Goal: Complete application form

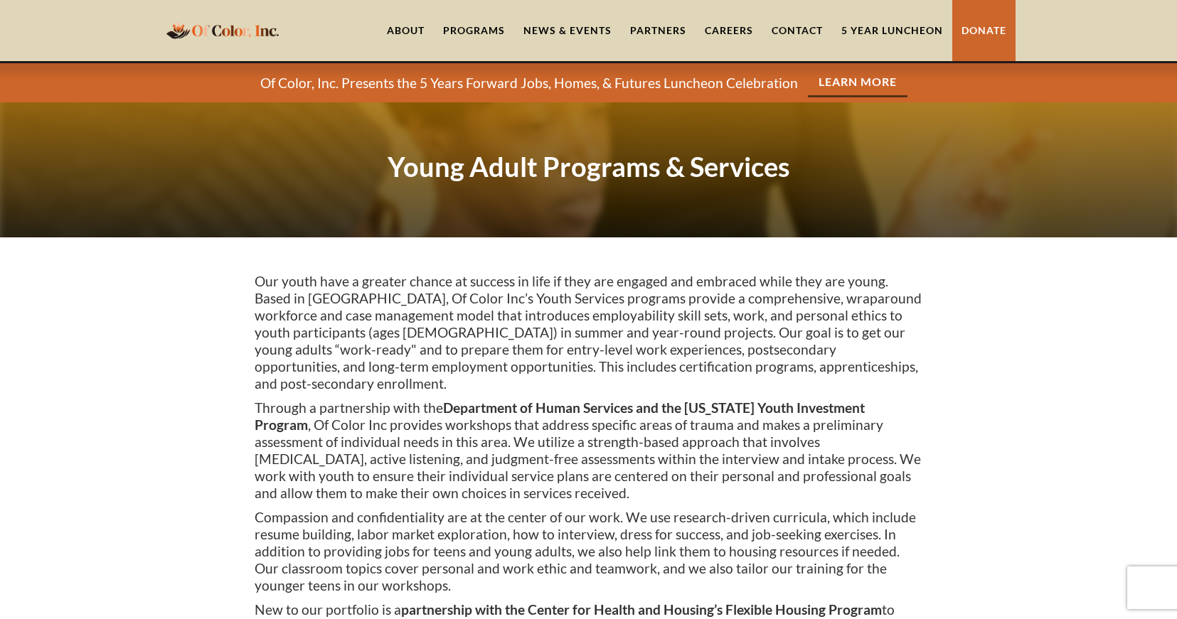
click at [485, 28] on div "Programs" at bounding box center [474, 30] width 62 height 14
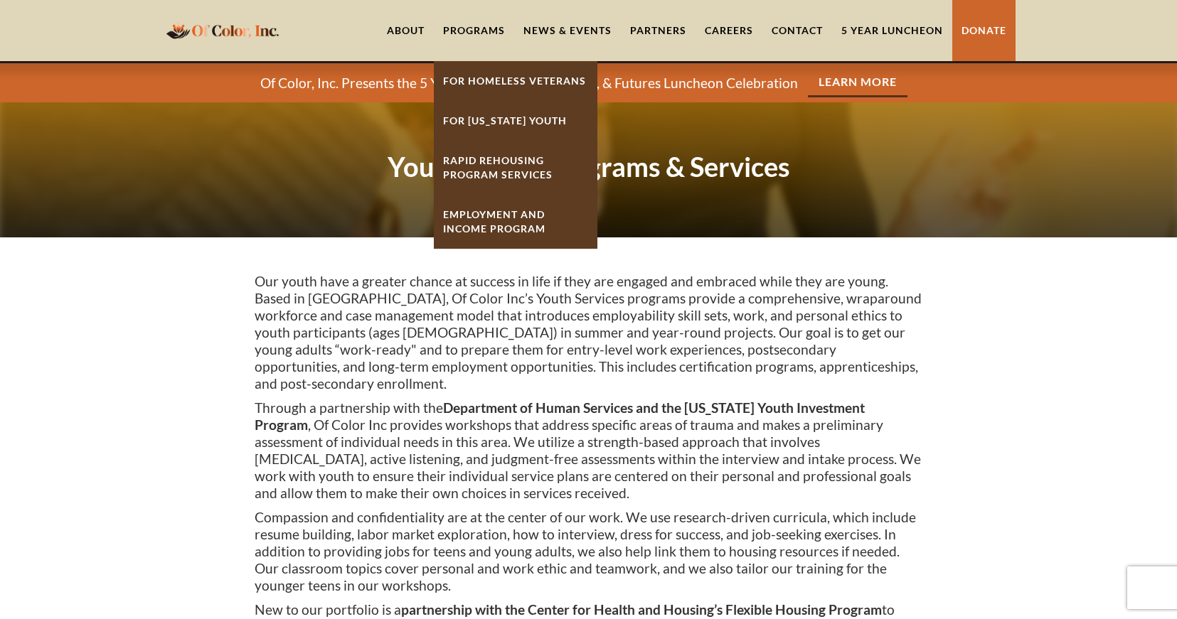
click at [504, 156] on strong "Rapid ReHousing Program Services" at bounding box center [498, 167] width 110 height 26
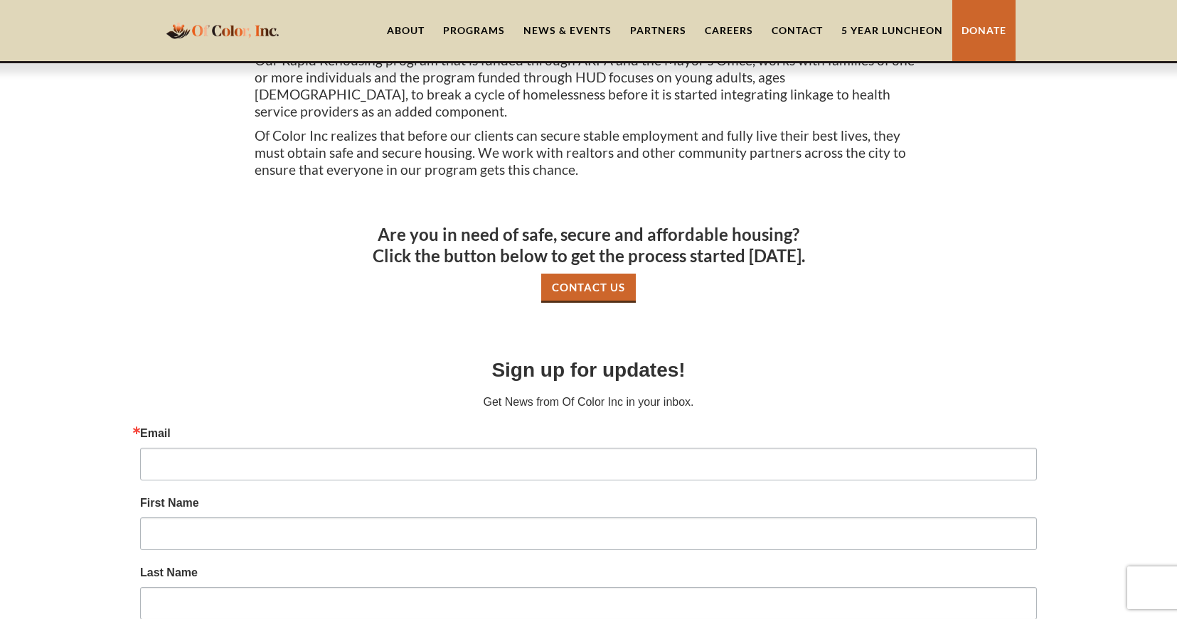
scroll to position [711, 0]
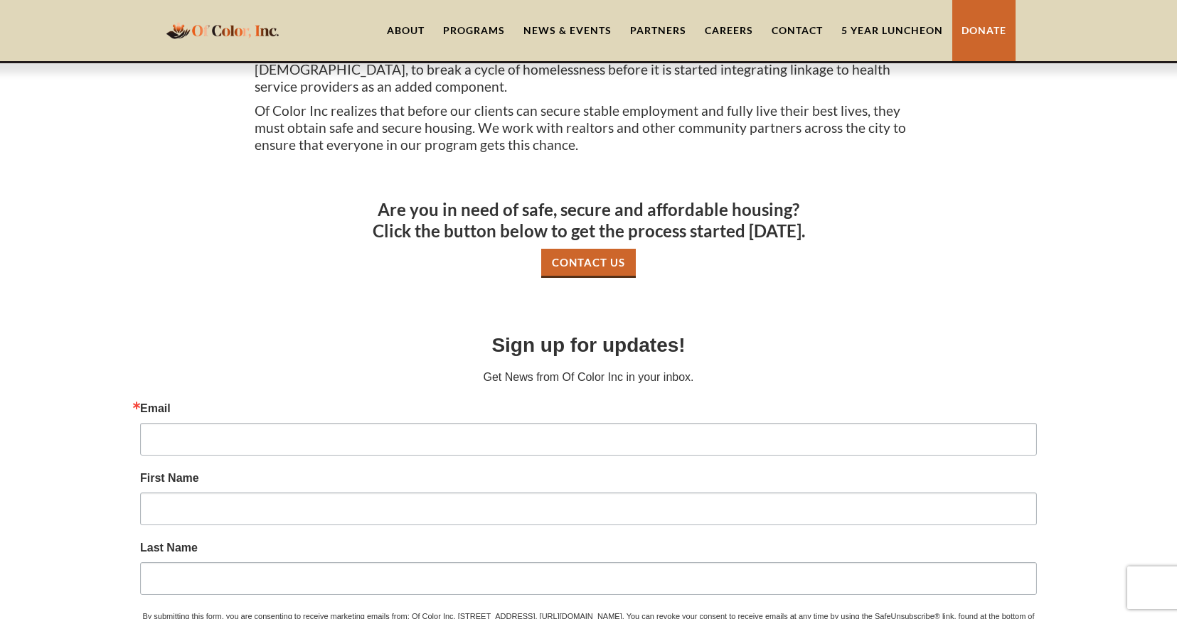
click at [599, 249] on link "Contact Us" at bounding box center [588, 263] width 95 height 29
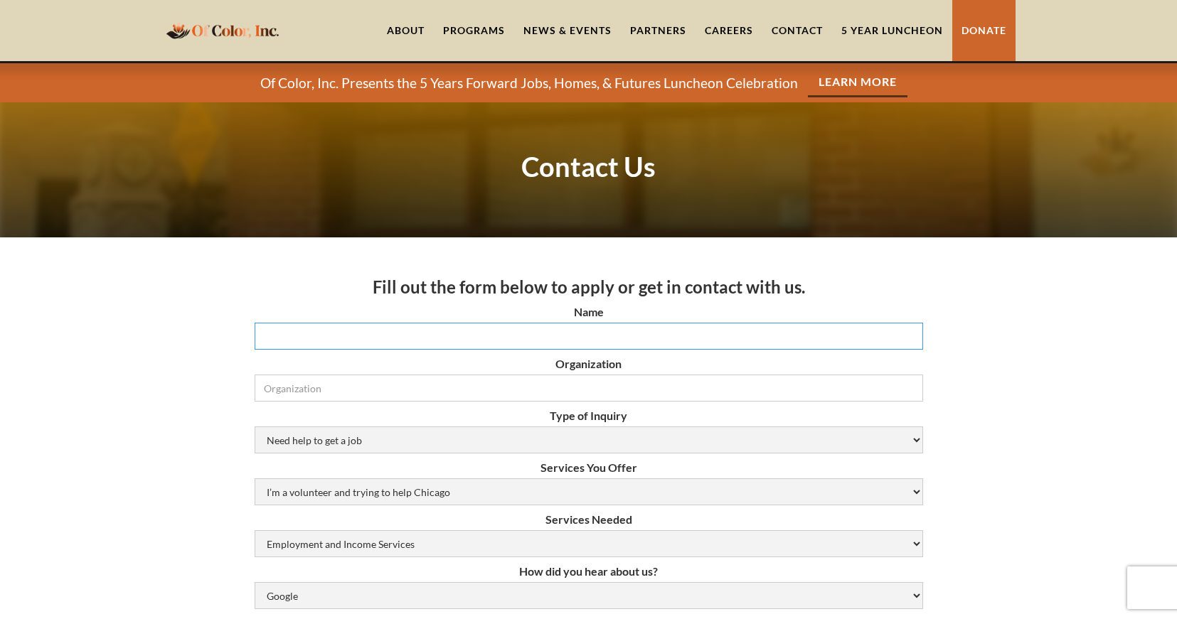
click at [641, 339] on input "Name" at bounding box center [589, 336] width 668 height 27
type input "Desiree Washington"
type input "Abraxas Youth Family Services"
click at [553, 434] on select "Need help to get a job Volunteer or Donation Partnership Other" at bounding box center [589, 440] width 668 height 27
click at [255, 427] on select "Need help to get a job Volunteer or Donation Partnership Other" at bounding box center [589, 440] width 668 height 27
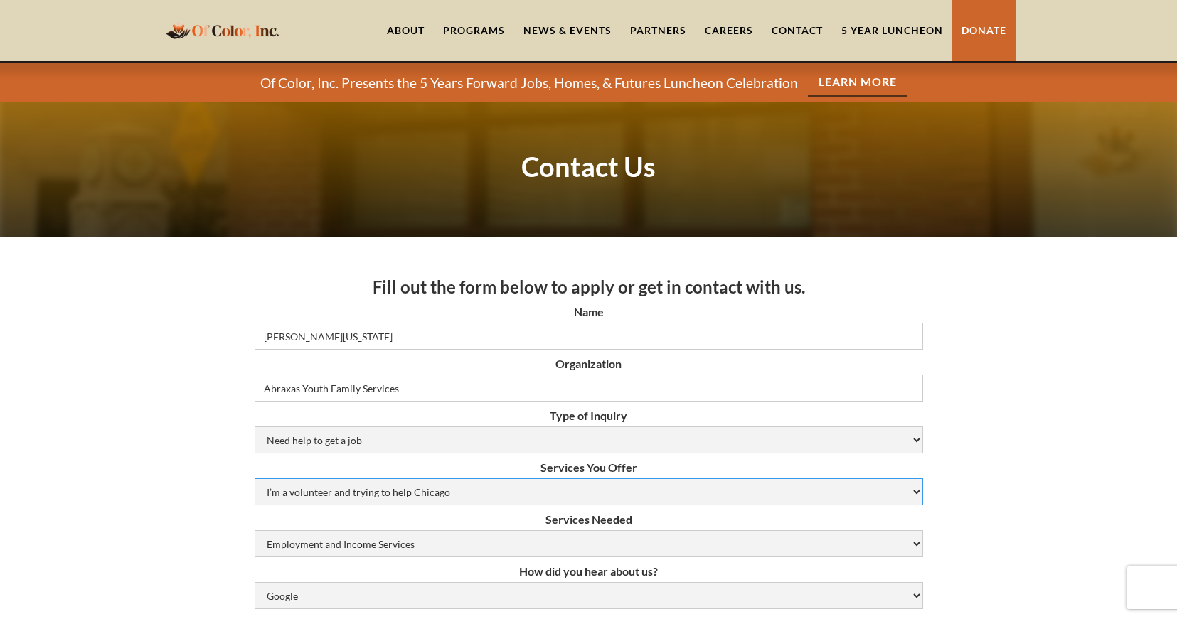
click at [503, 491] on select "I’m a volunteer and trying to help Chicago Resume Help Mock Interviewing Mentor…" at bounding box center [589, 492] width 668 height 27
click at [297, 287] on h3 "Fill out the form below to apply or get in contact with us." at bounding box center [589, 287] width 668 height 21
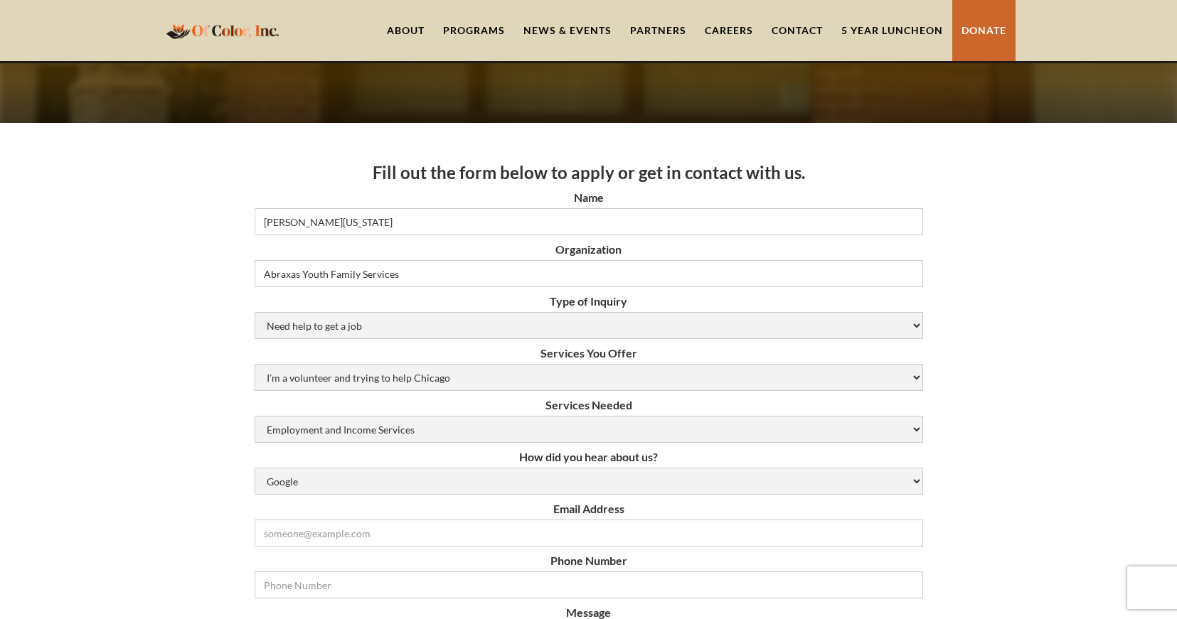
scroll to position [142, 0]
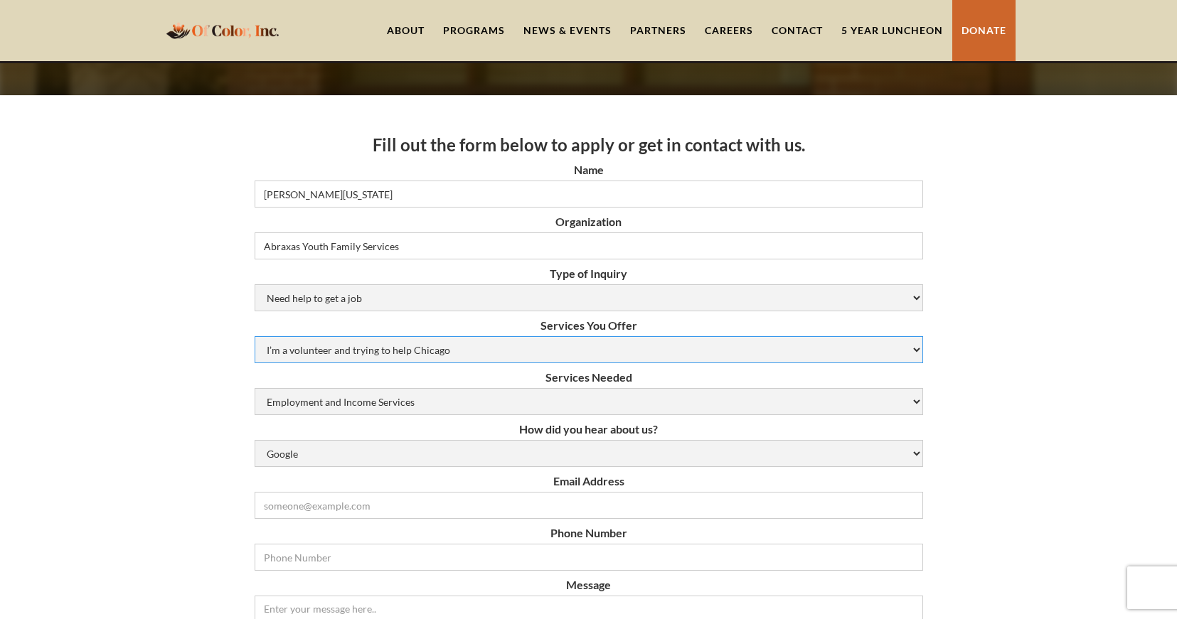
click at [599, 342] on select "I’m a volunteer and trying to help Chicago Resume Help Mock Interviewing Mentor…" at bounding box center [589, 349] width 668 height 27
select select "job-opportunities"
click at [255, 336] on select "I’m a volunteer and trying to help Chicago Resume Help Mock Interviewing Mentor…" at bounding box center [589, 349] width 668 height 27
click at [620, 290] on select "Need help to get a job Volunteer or Donation Partnership Other" at bounding box center [589, 297] width 668 height 27
click at [676, 449] on select "Google Social Media Word of Mouth Other" at bounding box center [589, 453] width 668 height 27
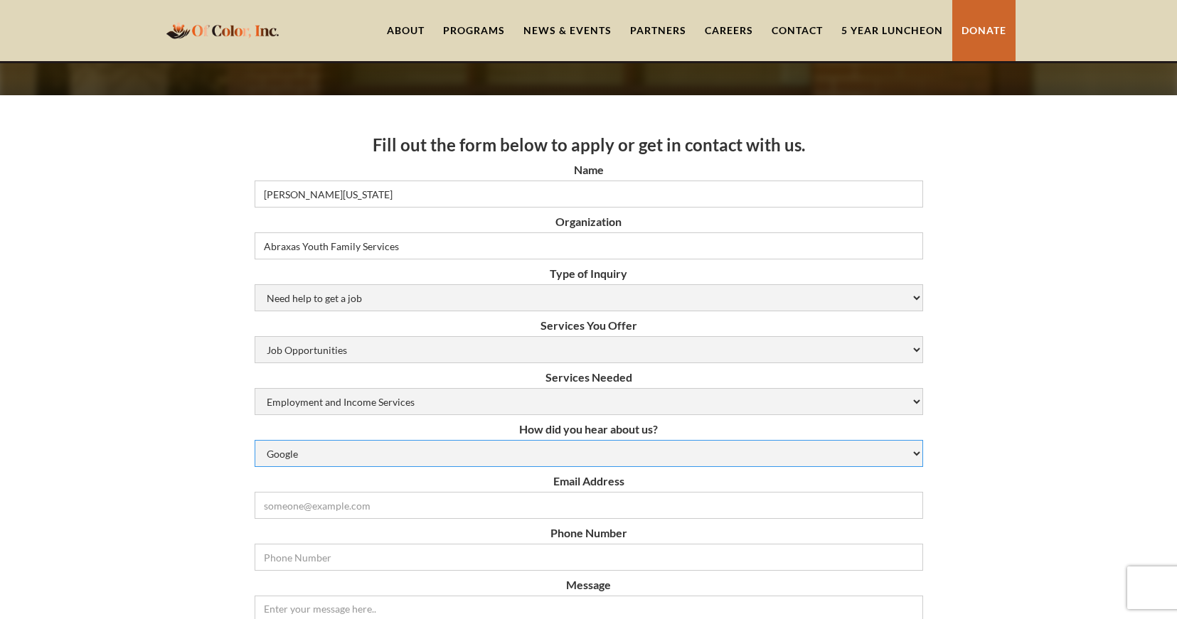
select select "word-of-mouth"
click at [255, 440] on select "Google Social Media Word of Mouth Other" at bounding box center [589, 453] width 668 height 27
click at [862, 298] on select "Need help to get a job Volunteer or Donation Partnership Other" at bounding box center [589, 297] width 668 height 27
select select "Other"
click at [255, 284] on select "Need help to get a job Volunteer or Donation Partnership Other" at bounding box center [589, 297] width 668 height 27
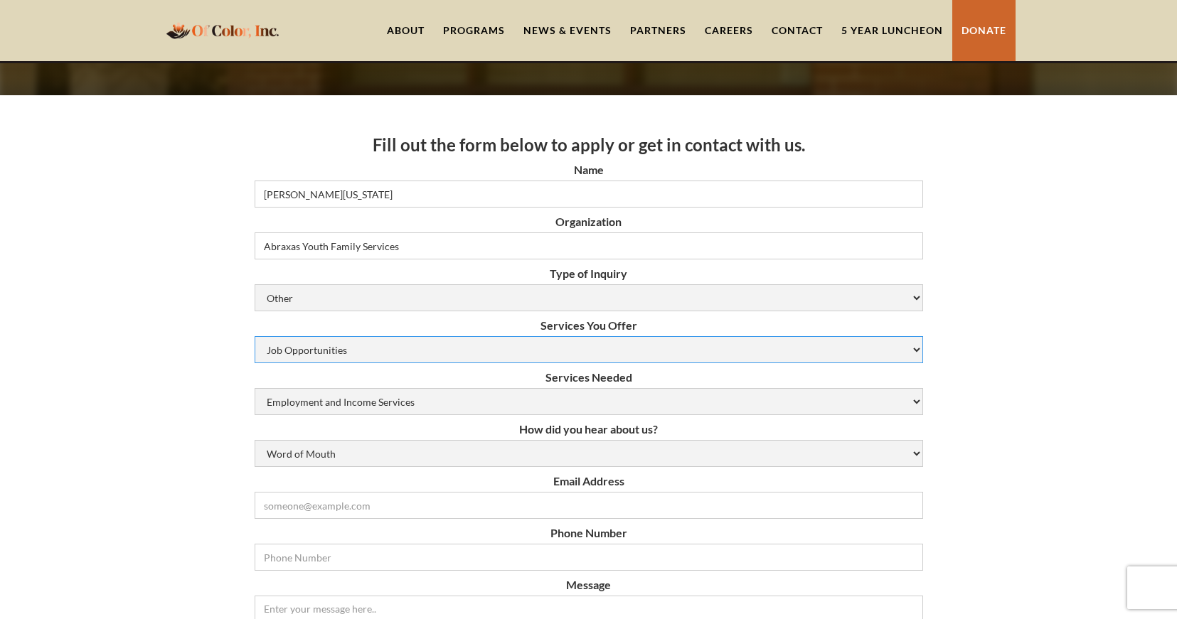
click at [587, 351] on select "I’m a volunteer and trying to help Chicago Resume Help Mock Interviewing Mentor…" at bounding box center [589, 349] width 668 height 27
click at [489, 29] on div "Programs" at bounding box center [474, 30] width 62 height 14
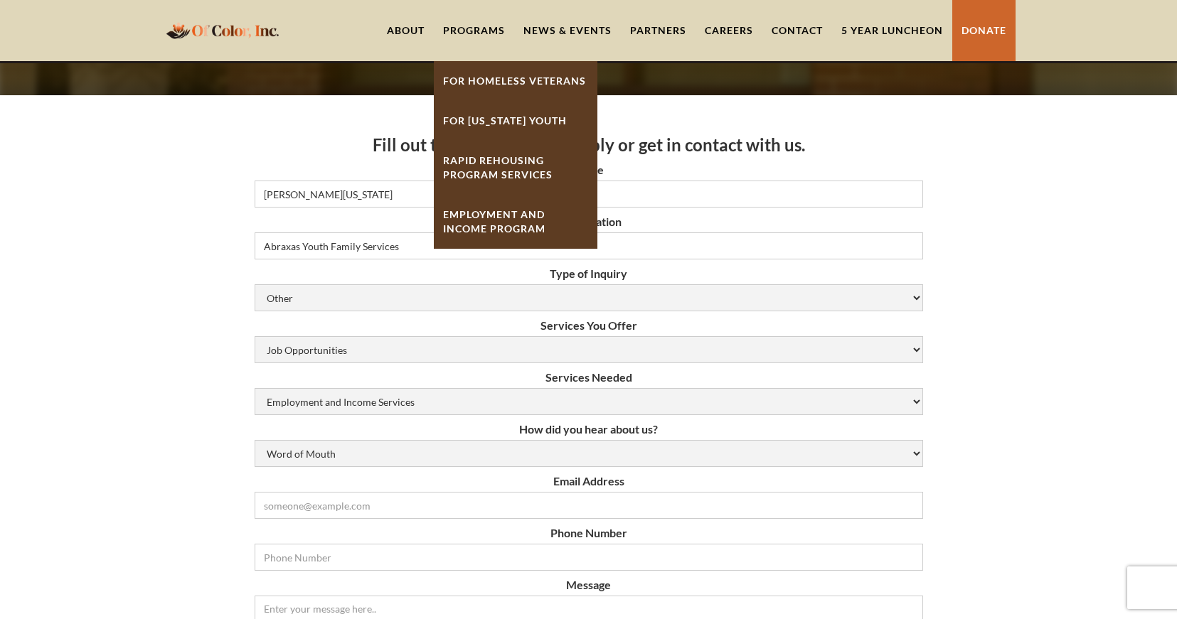
click at [496, 166] on link "Rapid ReHousing Program Services" at bounding box center [516, 168] width 164 height 54
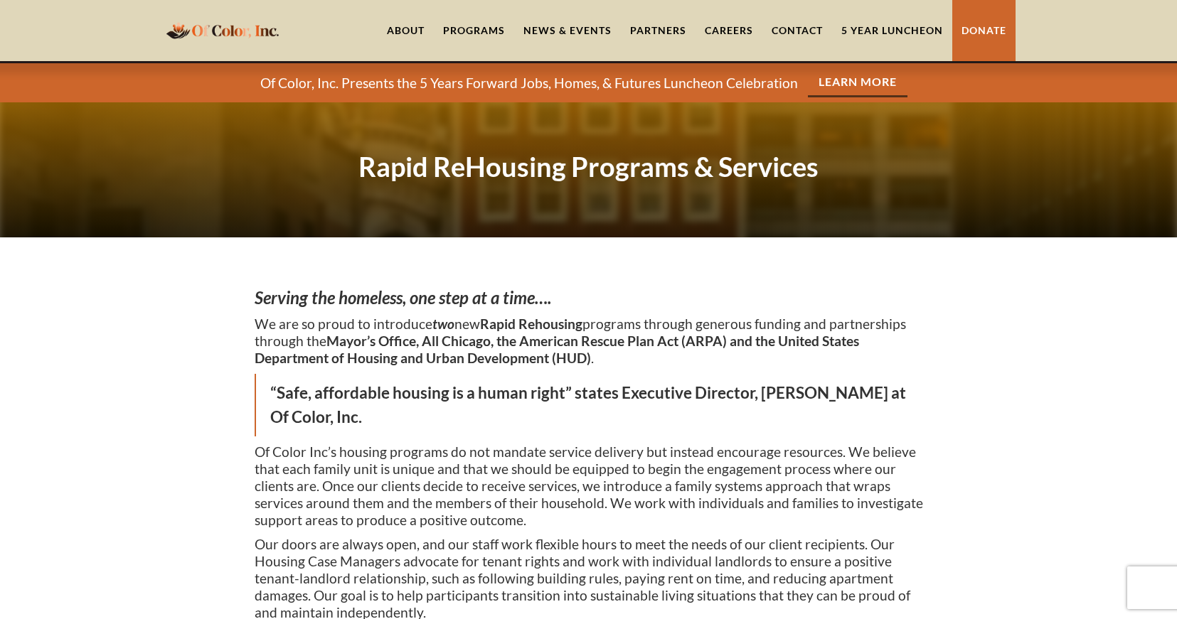
click at [479, 28] on div "Programs" at bounding box center [474, 30] width 62 height 14
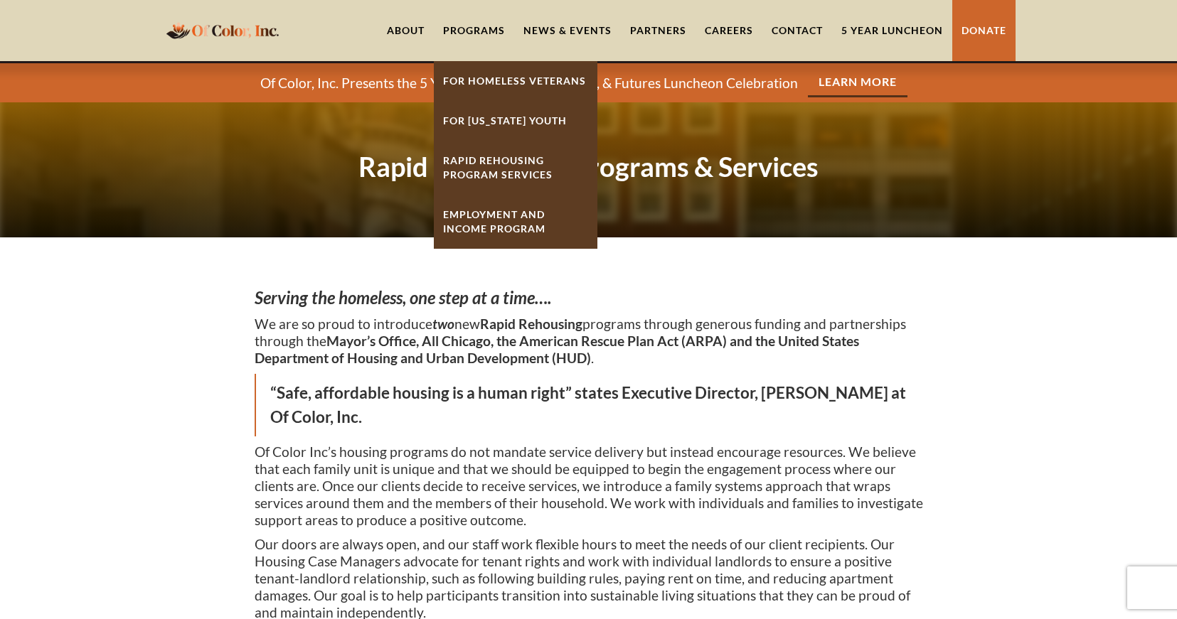
click at [511, 112] on link "For [US_STATE] Youth" at bounding box center [516, 121] width 164 height 40
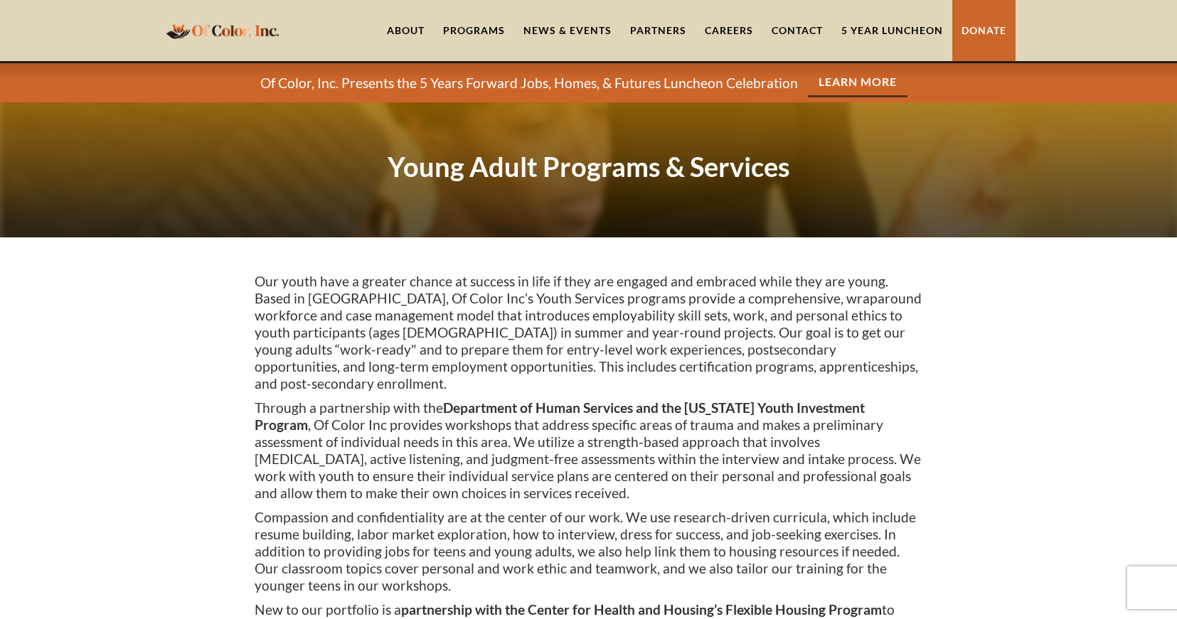
click at [474, 29] on div "Programs" at bounding box center [474, 30] width 62 height 14
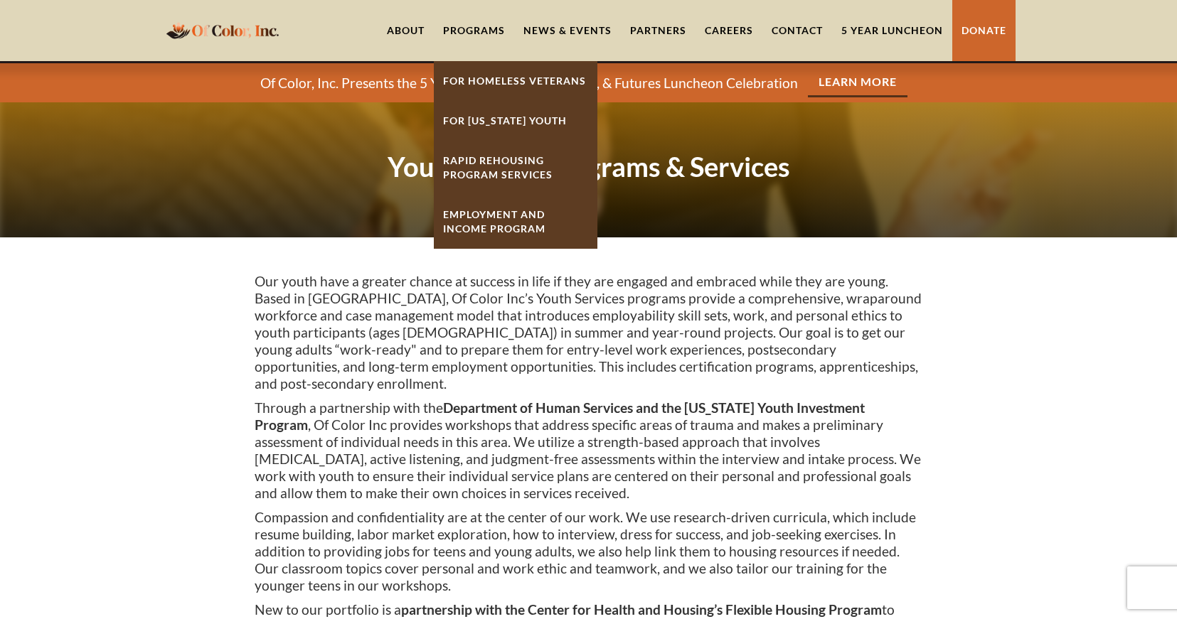
click at [489, 218] on link "Employment And Income Program" at bounding box center [516, 222] width 164 height 54
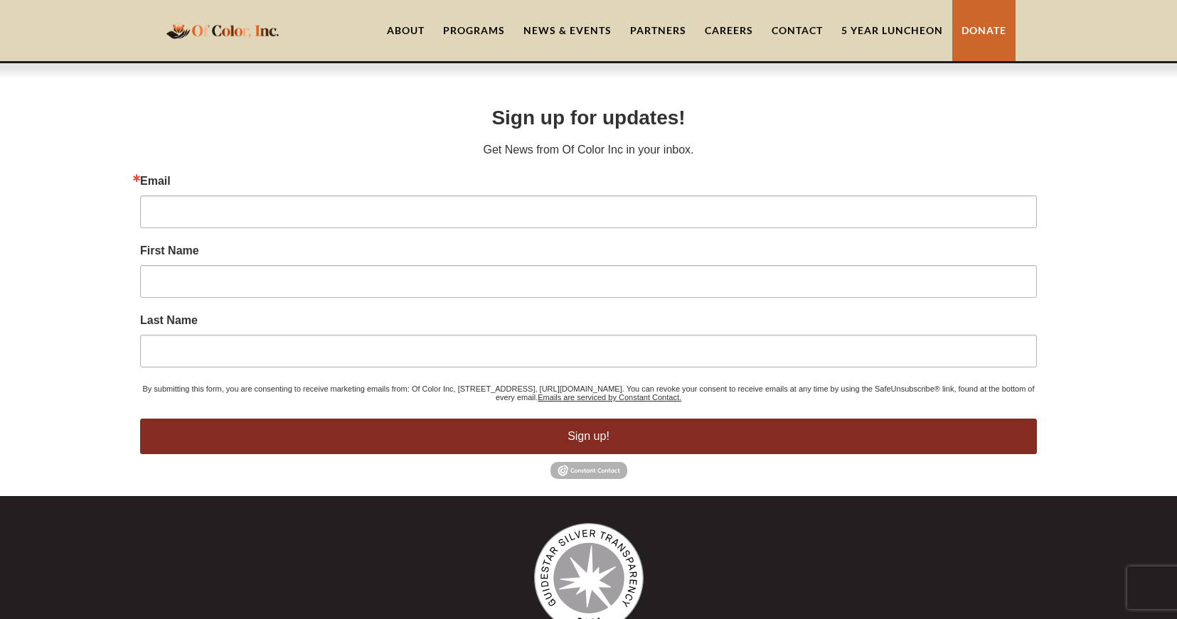
scroll to position [569, 0]
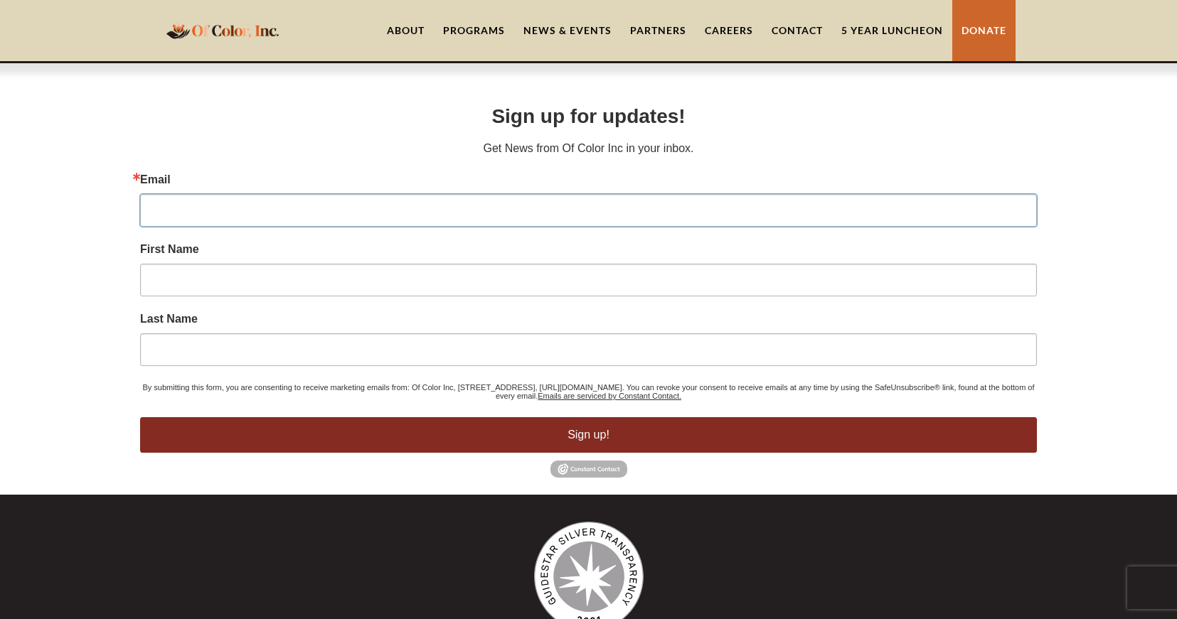
click at [179, 201] on input "Email" at bounding box center [588, 210] width 897 height 33
click at [169, 207] on input "Email" at bounding box center [588, 210] width 897 height 33
type input "denisecollectionz@gmail.com"
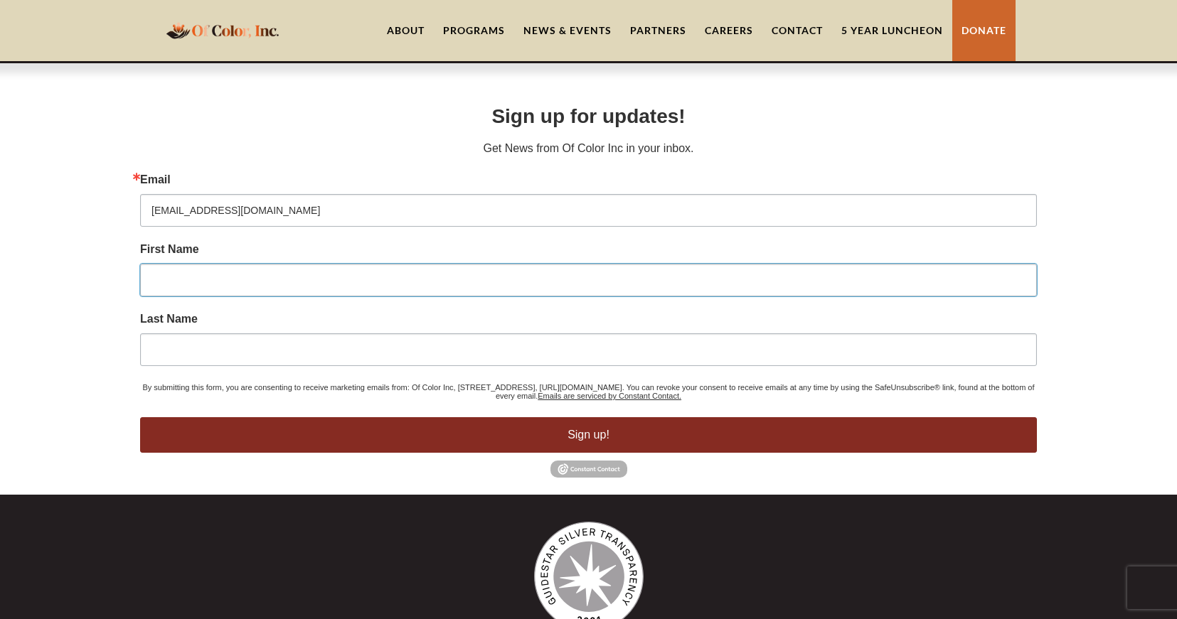
click at [235, 280] on input "First Name" at bounding box center [588, 280] width 897 height 33
type input "Desiree"
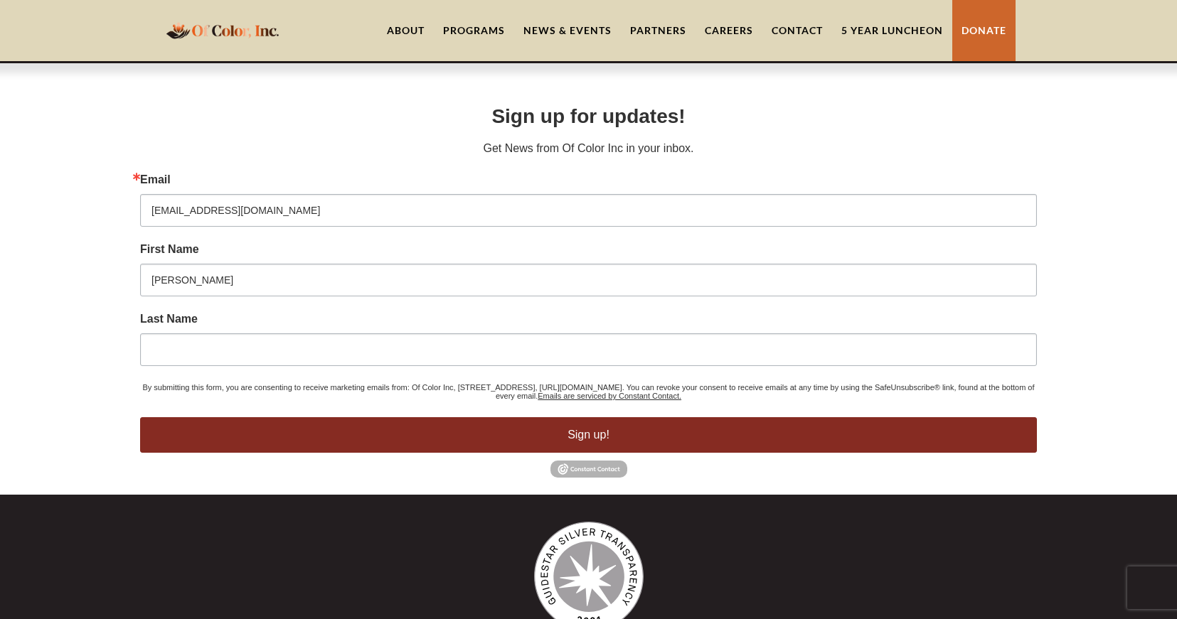
type input "Washington"
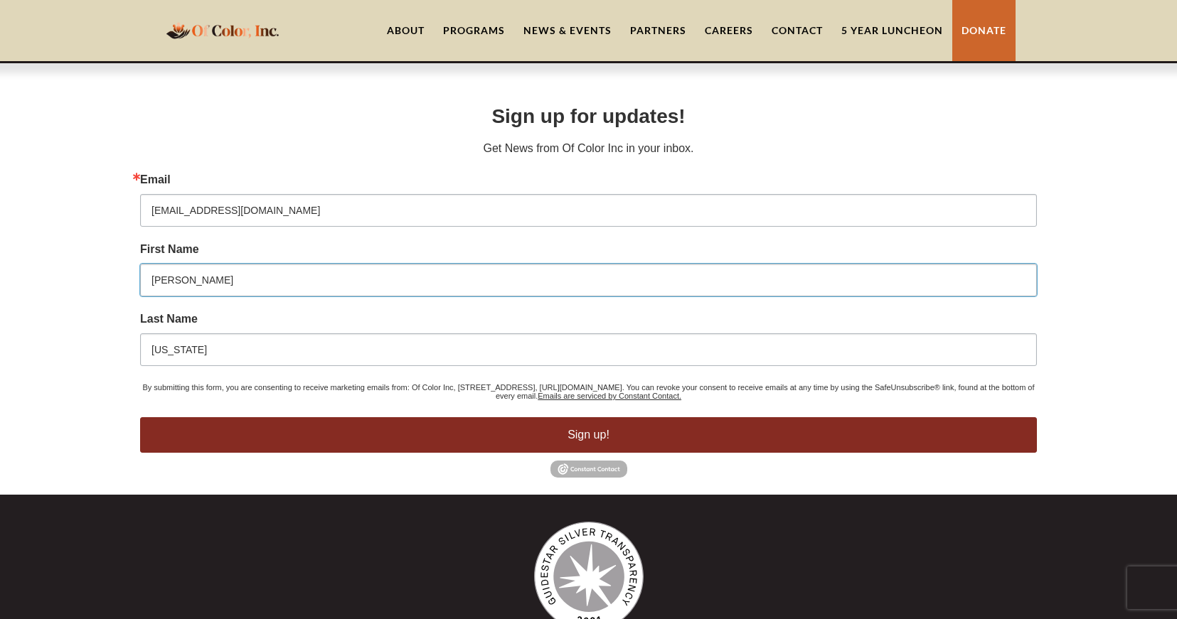
type input "Desiree"
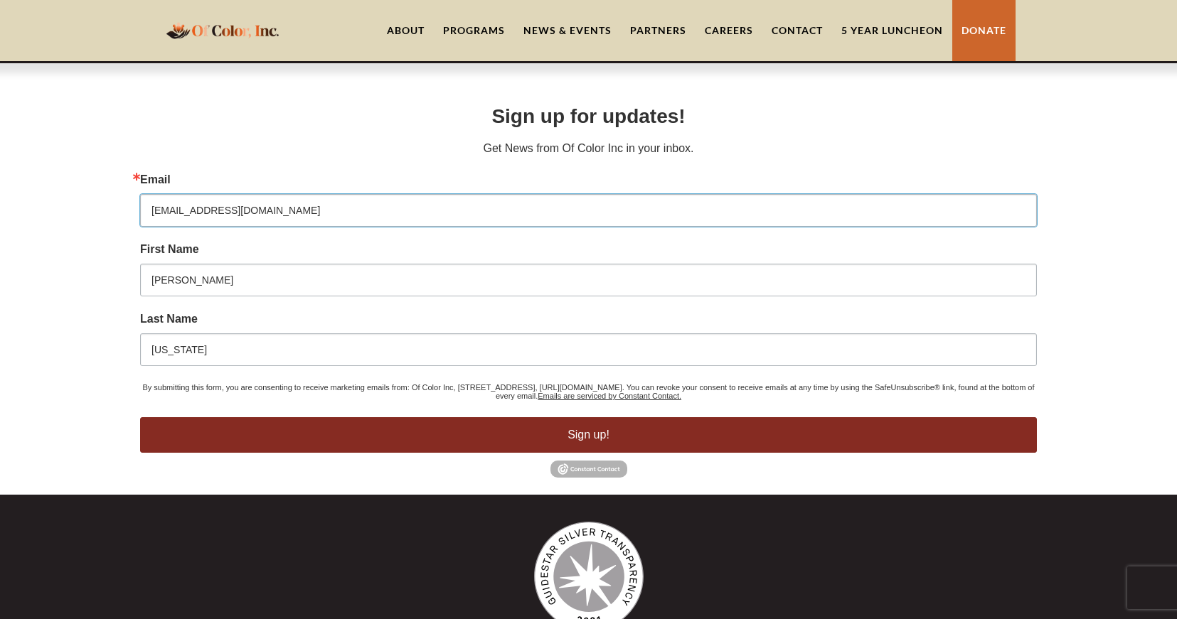
drag, startPoint x: 294, startPoint y: 208, endPoint x: 147, endPoint y: 194, distance: 147.9
click at [147, 194] on input "denisecollectionz@gmail.com" at bounding box center [588, 210] width 897 height 33
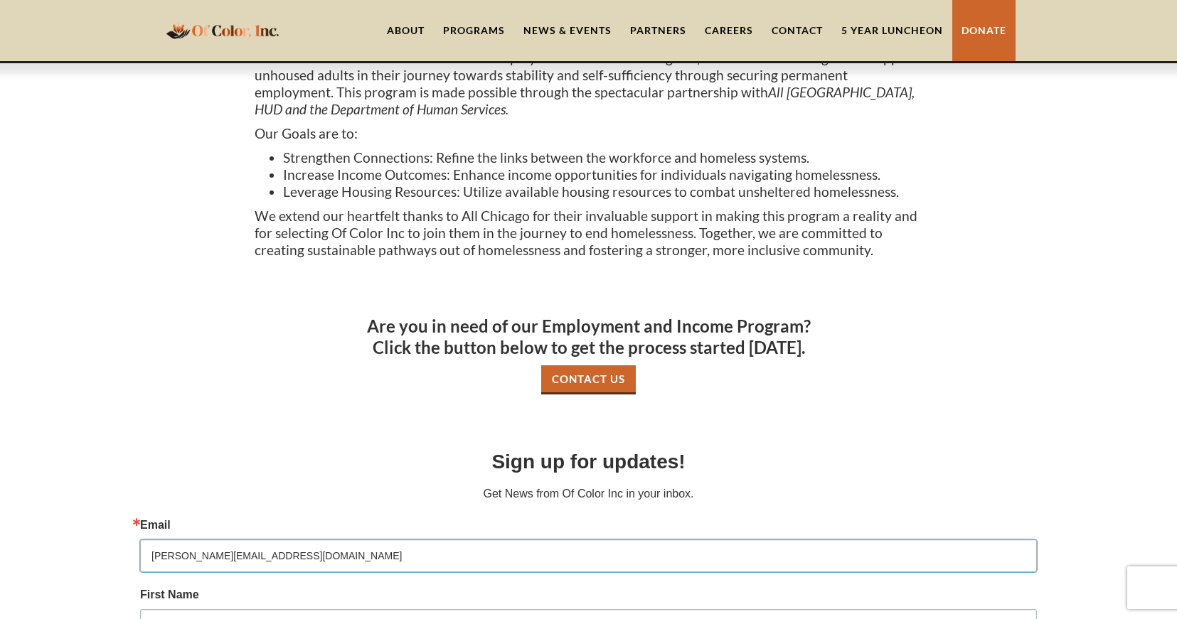
scroll to position [213, 0]
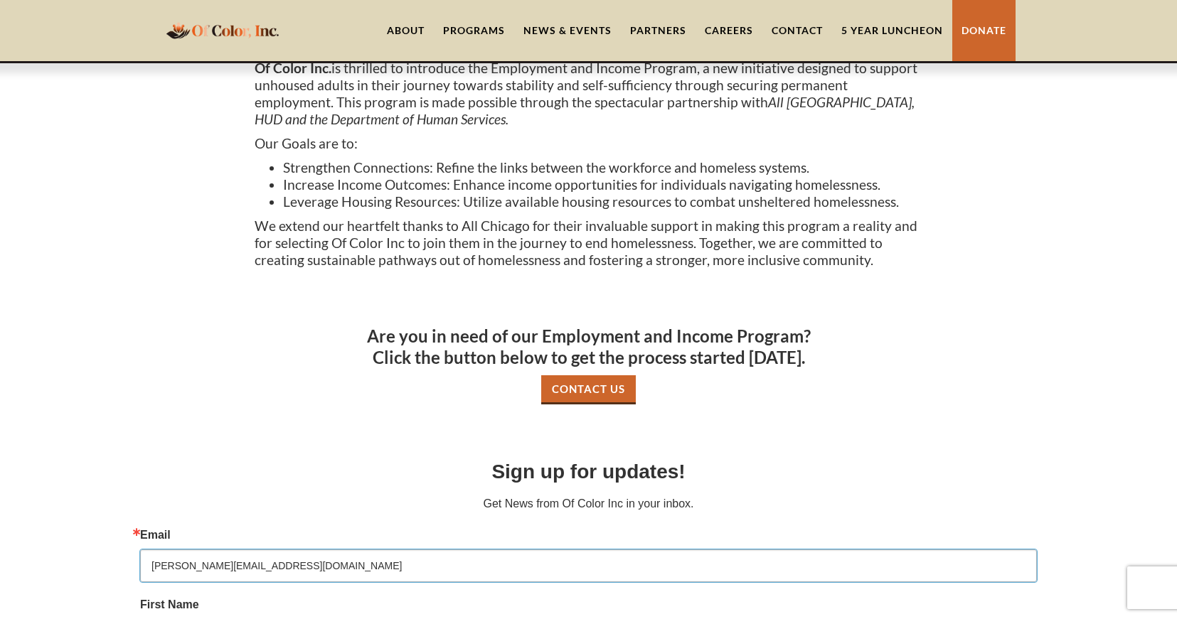
type input "desiree.dw28@gmail.com"
click at [584, 390] on link "Contact Us" at bounding box center [588, 389] width 95 height 29
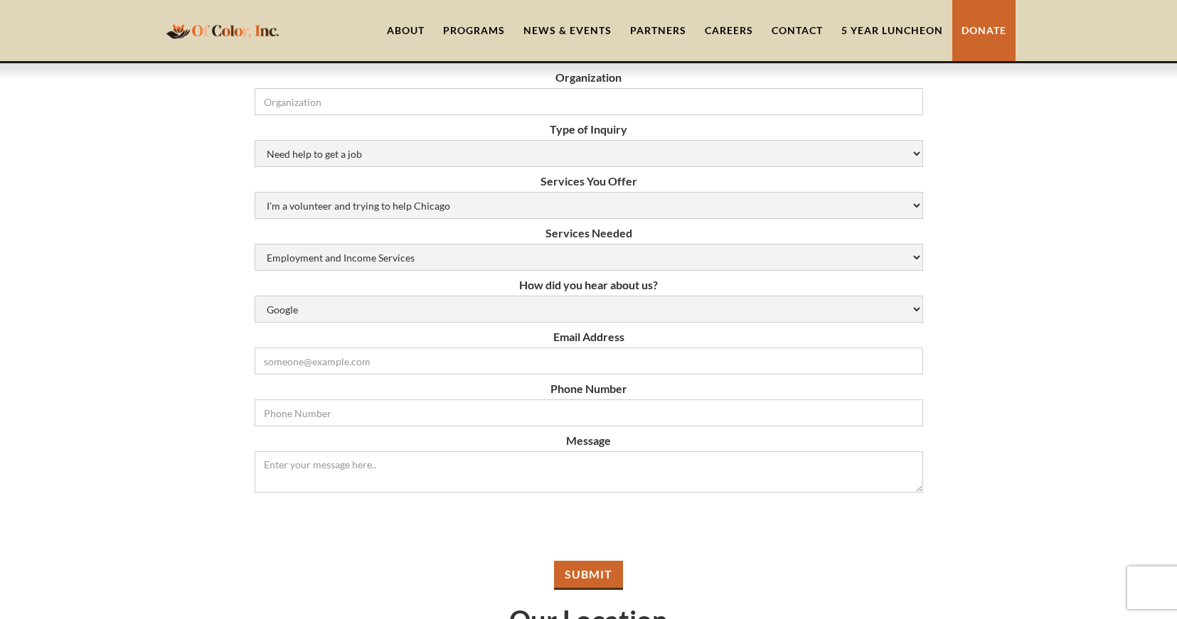
scroll to position [356, 0]
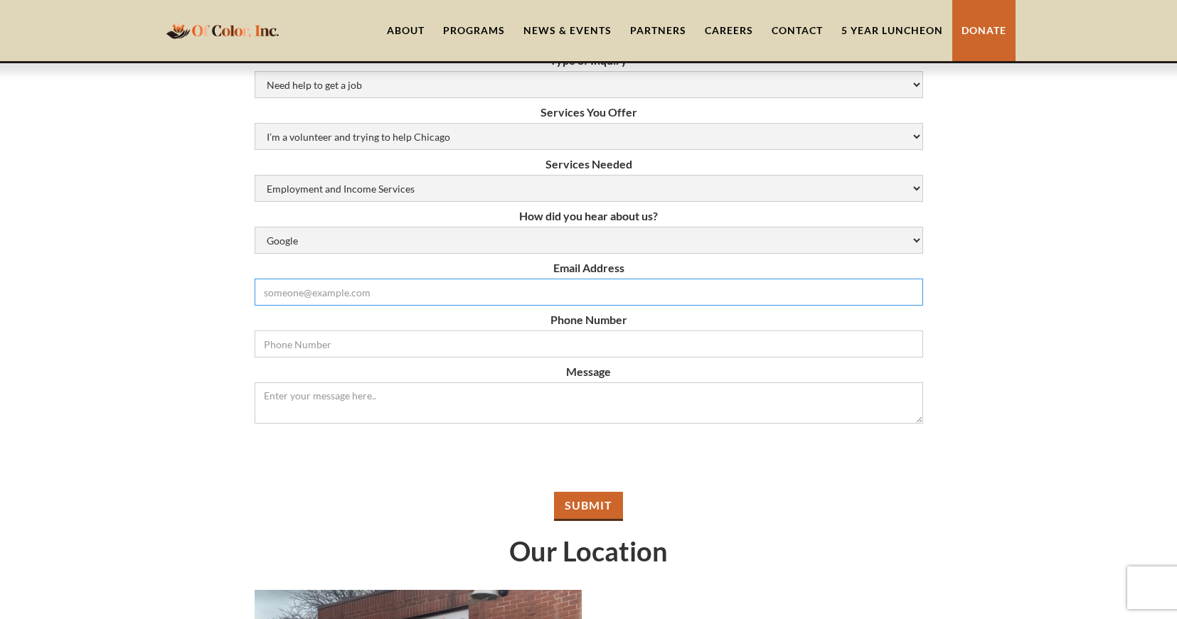
click at [388, 294] on input "Email Form" at bounding box center [589, 292] width 668 height 27
type input "desiree.dw28@gmail.com"
click at [549, 344] on input "Email Form" at bounding box center [589, 344] width 668 height 27
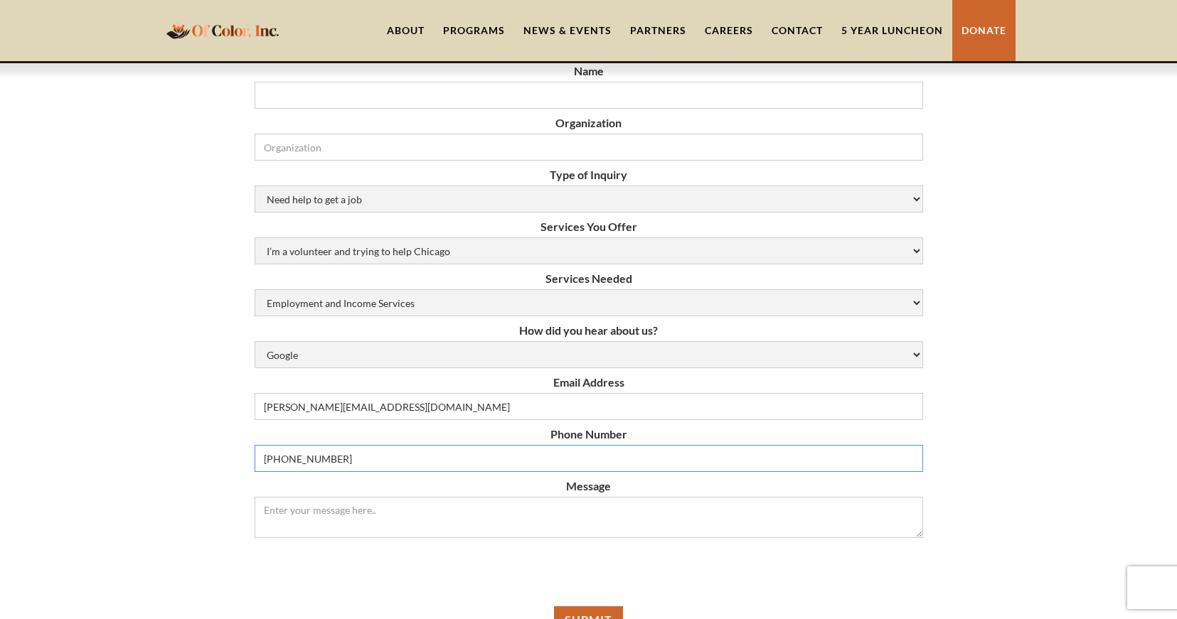
scroll to position [213, 0]
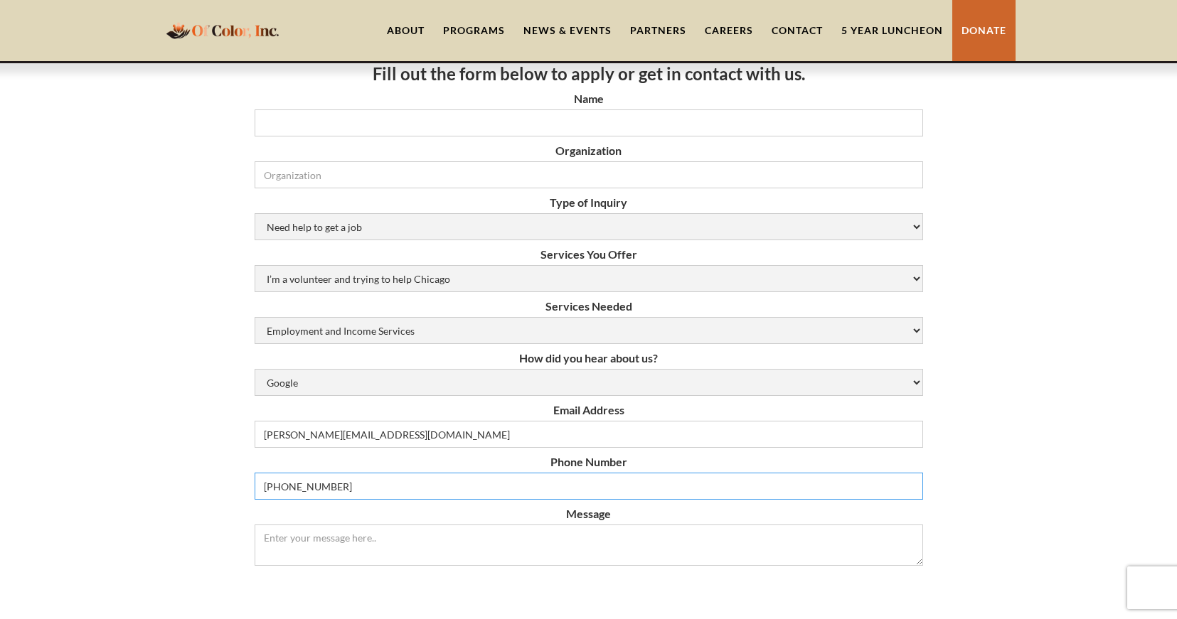
type input "464-253-4486"
click at [400, 377] on select "Google Social Media Word of Mouth Other" at bounding box center [589, 382] width 668 height 27
select select "word-of-mouth"
click at [255, 369] on select "Google Social Media Word of Mouth Other" at bounding box center [589, 382] width 668 height 27
click at [611, 327] on select "Employment and Income Services Flexible Housing Pool Services HUD Housing Servi…" at bounding box center [589, 330] width 668 height 27
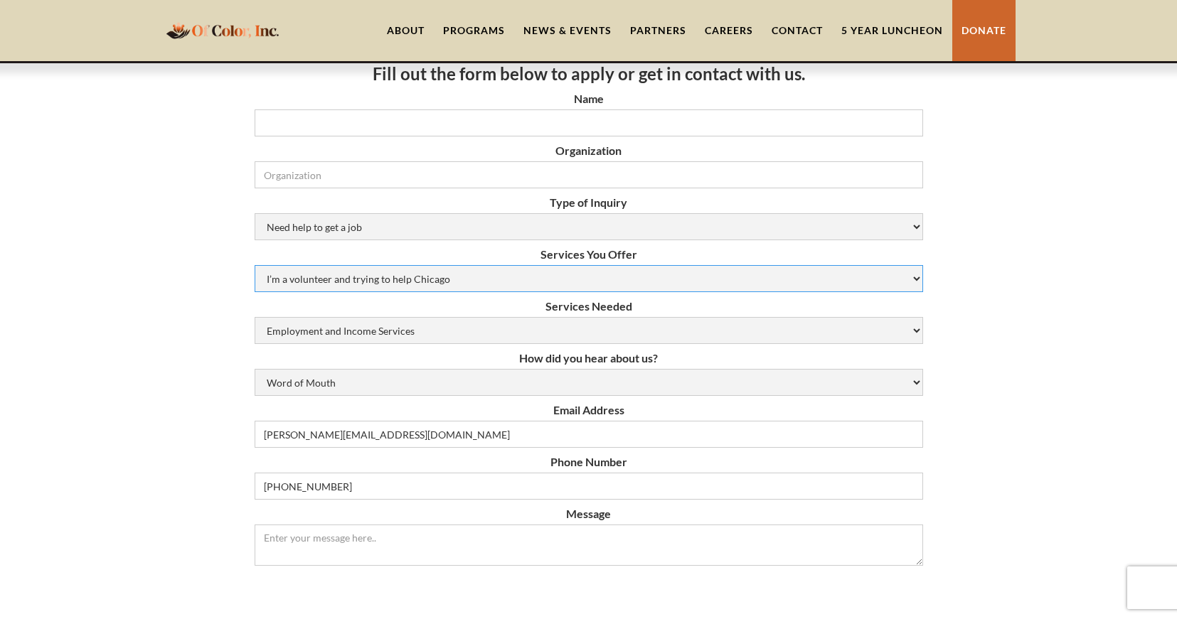
click at [463, 272] on select "I’m a volunteer and trying to help Chicago Resume Help Mock Interviewing Mentor…" at bounding box center [589, 278] width 668 height 27
select select "job-opportunities"
click at [255, 265] on select "I’m a volunteer and trying to help Chicago Resume Help Mock Interviewing Mentor…" at bounding box center [589, 278] width 668 height 27
click at [391, 172] on input "Organization" at bounding box center [589, 174] width 668 height 27
click at [385, 117] on input "Name" at bounding box center [589, 123] width 668 height 27
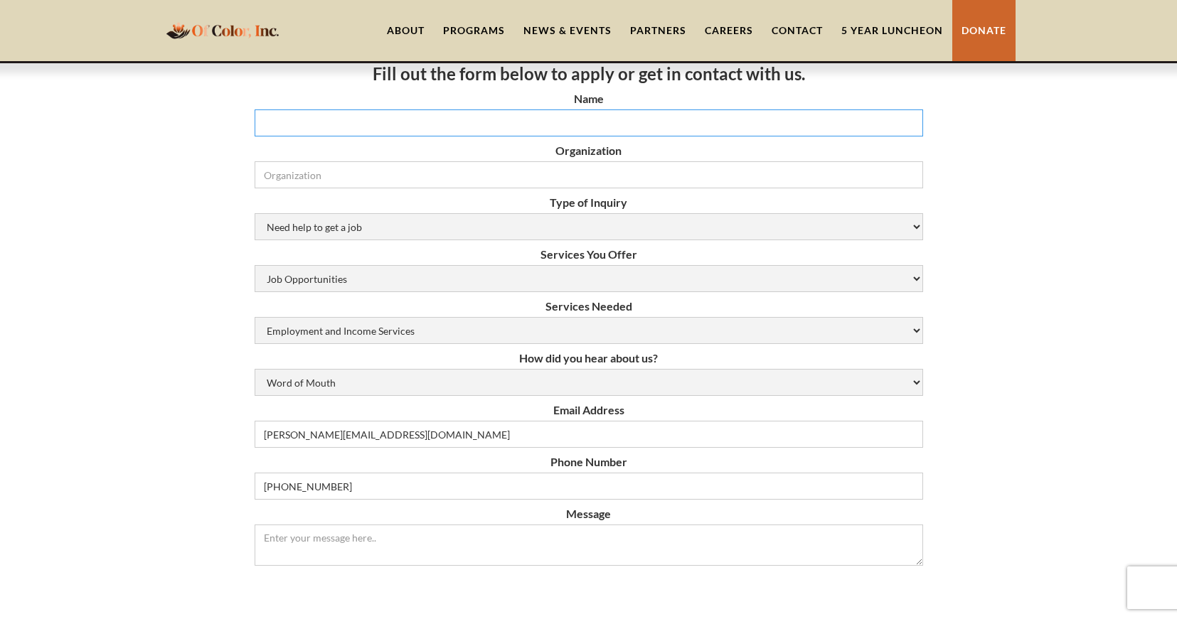
type input "Desiree Washington"
click at [303, 173] on input "Organization" at bounding box center [589, 174] width 668 height 27
type input "Abraxas Youth Family Services"
click at [302, 536] on textarea "Message" at bounding box center [589, 545] width 668 height 41
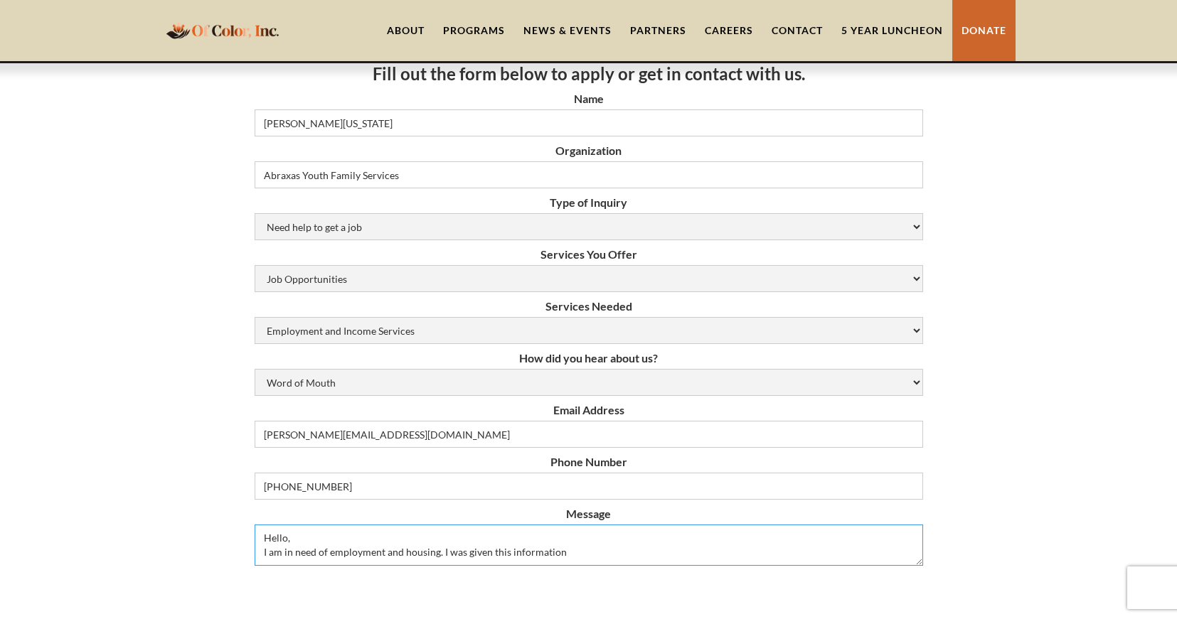
drag, startPoint x: 508, startPoint y: 553, endPoint x: 514, endPoint y: 538, distance: 16.2
click at [506, 551] on textarea "Hello, I am in need of employment and housing. I was given this information" at bounding box center [589, 545] width 668 height 41
drag, startPoint x: 572, startPoint y: 562, endPoint x: 582, endPoint y: 561, distance: 10.0
click at [574, 562] on textarea "Hello, I am in need of employment and housing. I was given your information" at bounding box center [589, 545] width 668 height 41
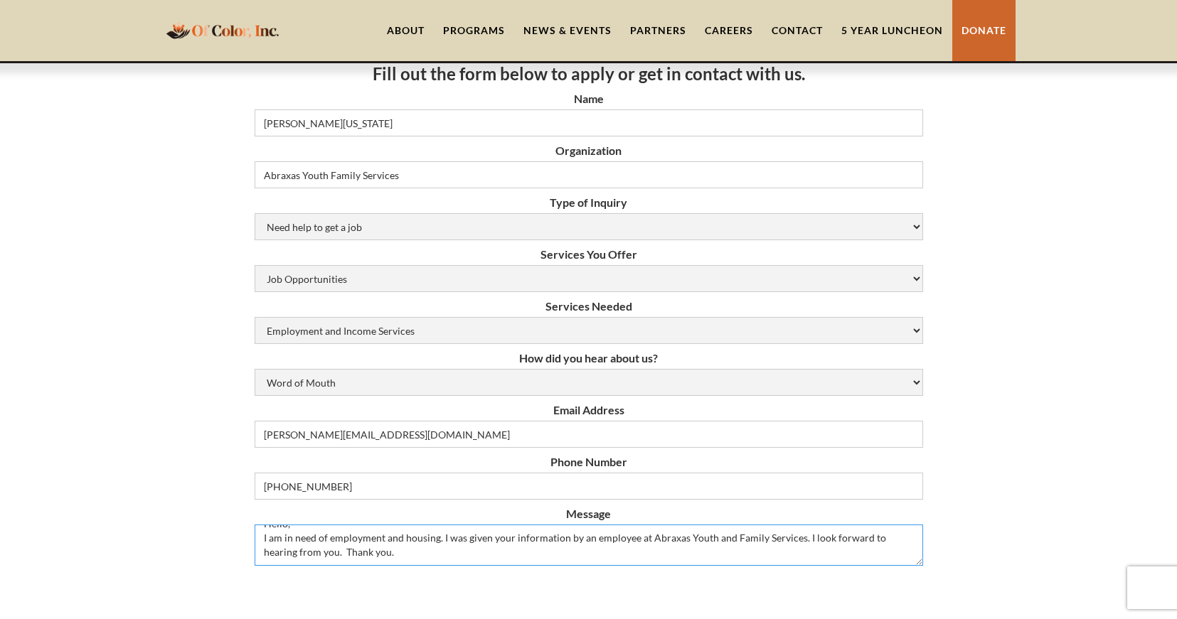
type textarea "Hello, I am in need of employment and housing. I was given your information by …"
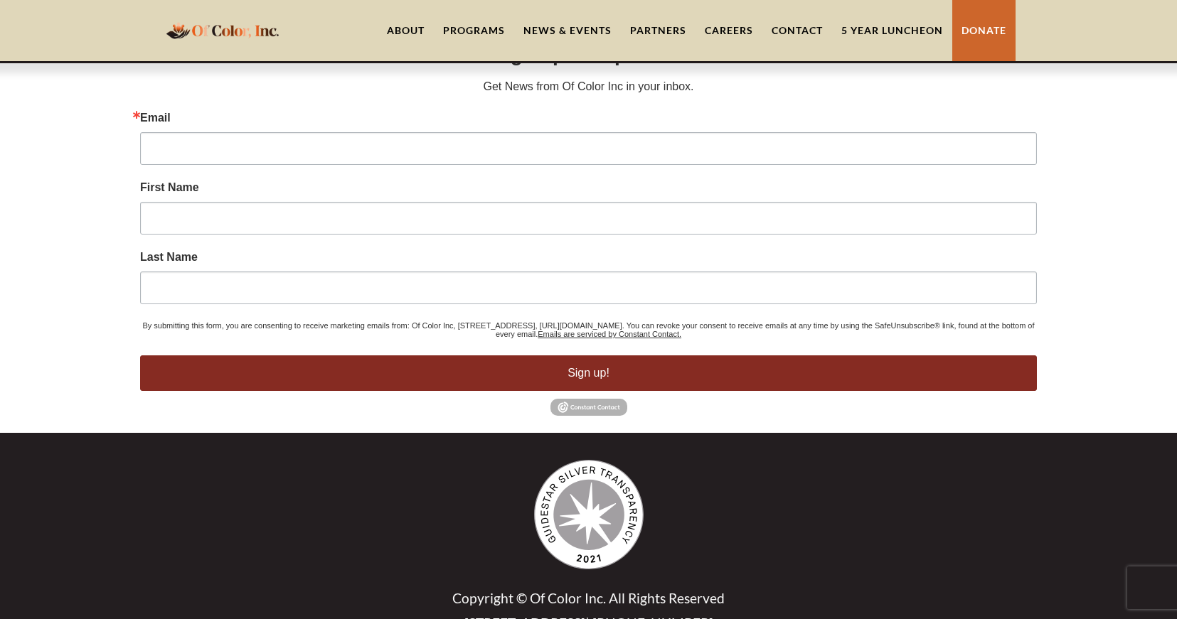
scroll to position [1067, 0]
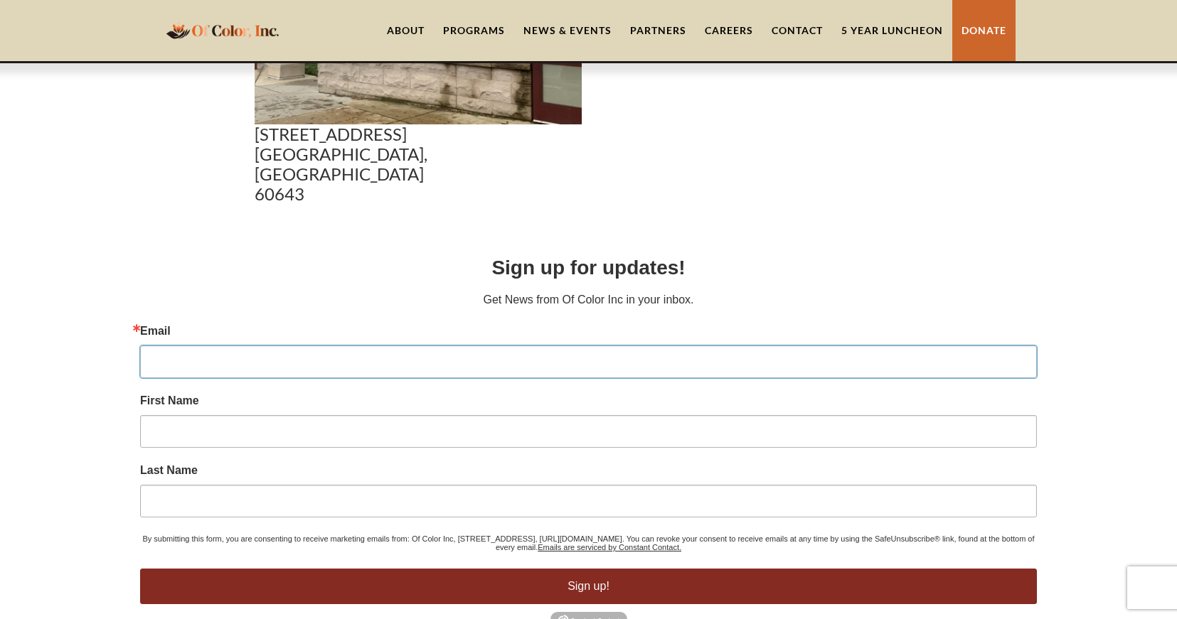
click at [185, 355] on input "Email" at bounding box center [588, 362] width 897 height 33
type input "desiree@dw28@gmail.com"
type input "Desiree"
type input "Washington"
click at [146, 548] on form "Sign up for updates! Get News from Of Color Inc in your inbox. Email desiree@dw…" at bounding box center [588, 428] width 897 height 351
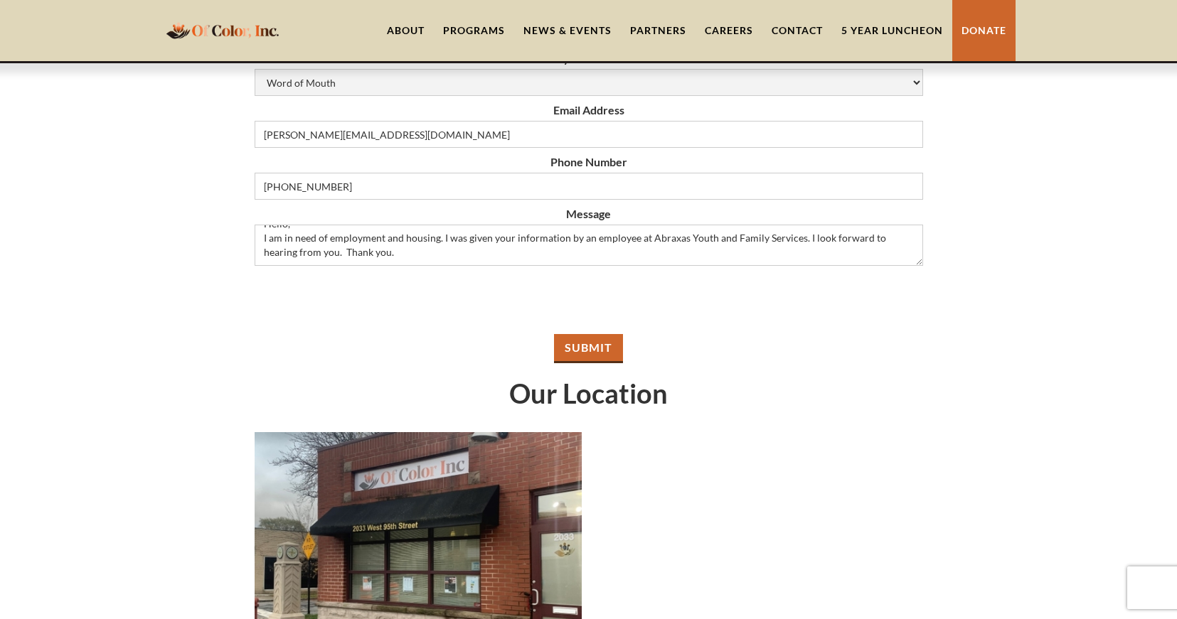
scroll to position [498, 0]
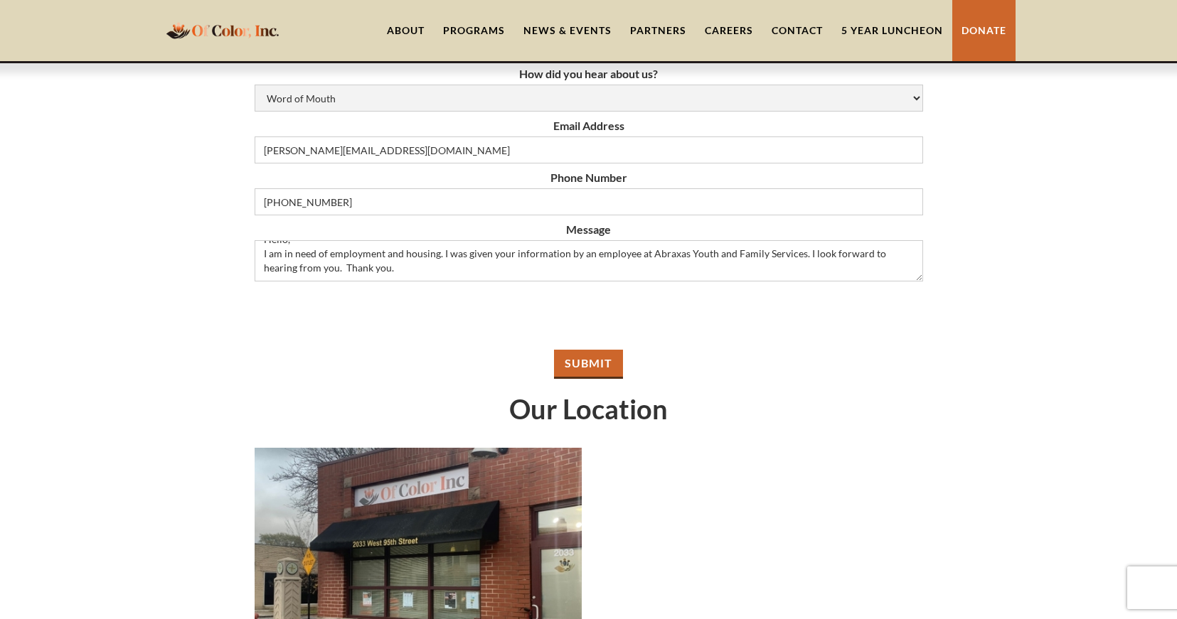
click at [583, 363] on input "Submit" at bounding box center [588, 364] width 69 height 29
type input "Please wait..."
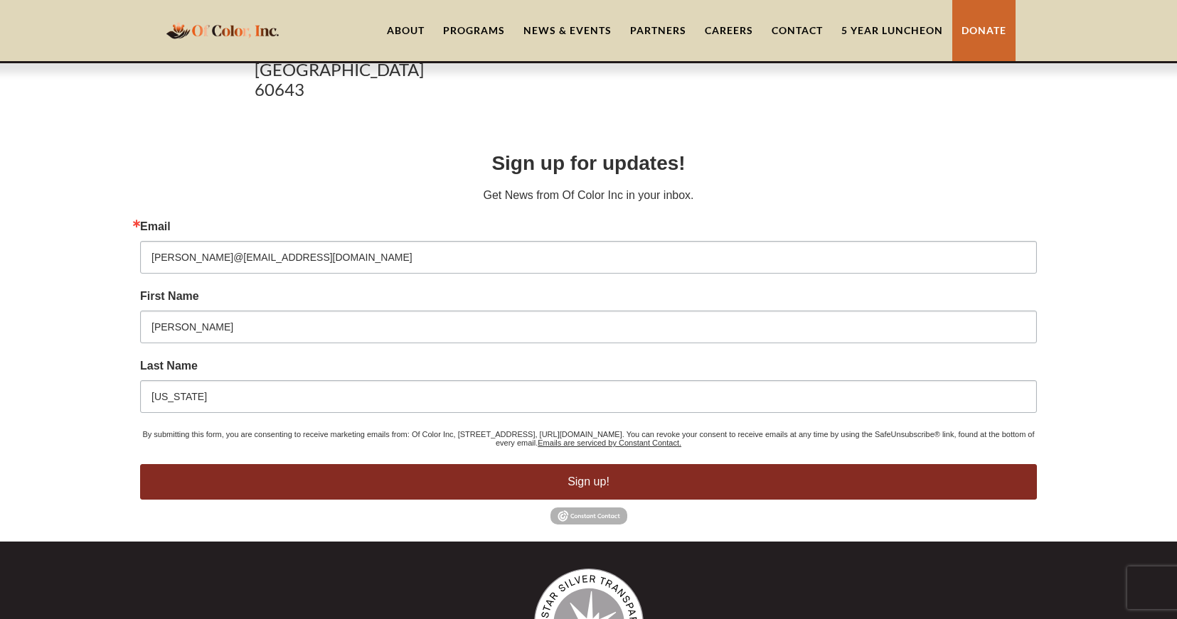
scroll to position [637, 0]
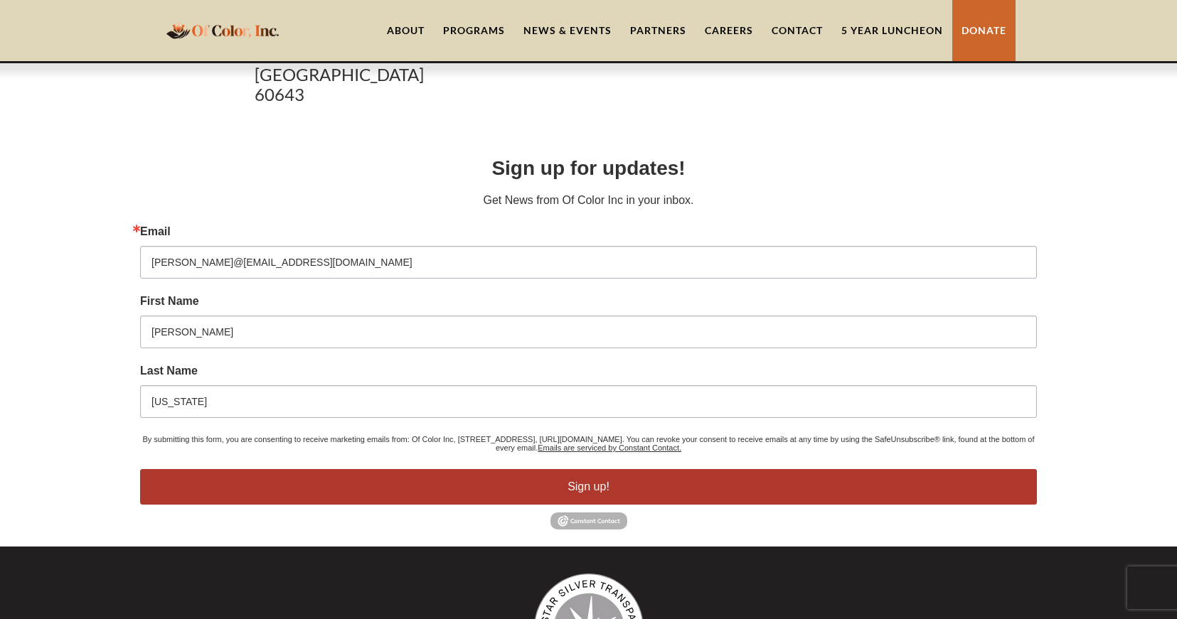
click at [582, 479] on button "Sign up!" at bounding box center [588, 487] width 897 height 36
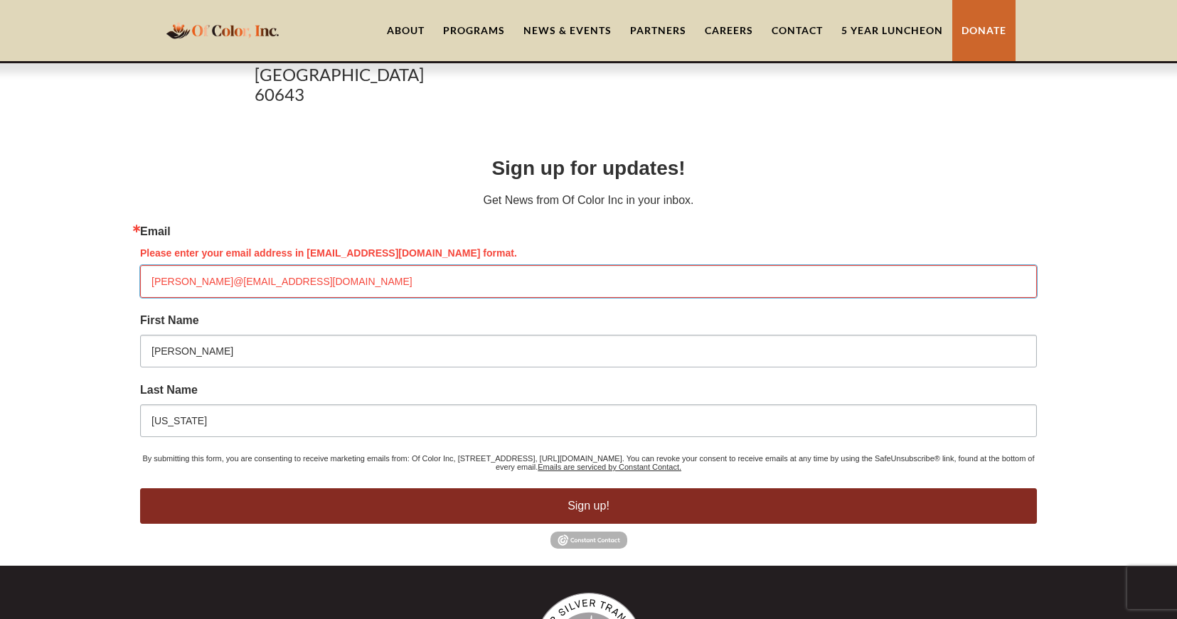
click at [196, 271] on input "desiree@dw28@gmail.com" at bounding box center [588, 281] width 897 height 33
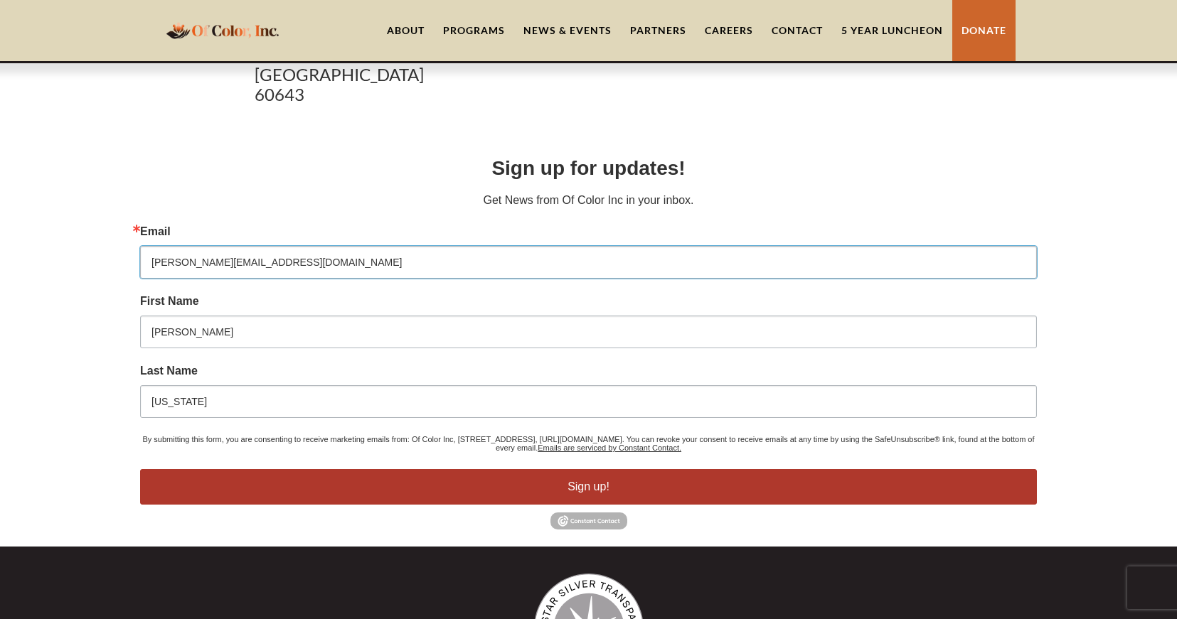
type input "desiree.dw28@gmail.com"
click at [602, 478] on button "Sign up!" at bounding box center [588, 487] width 897 height 36
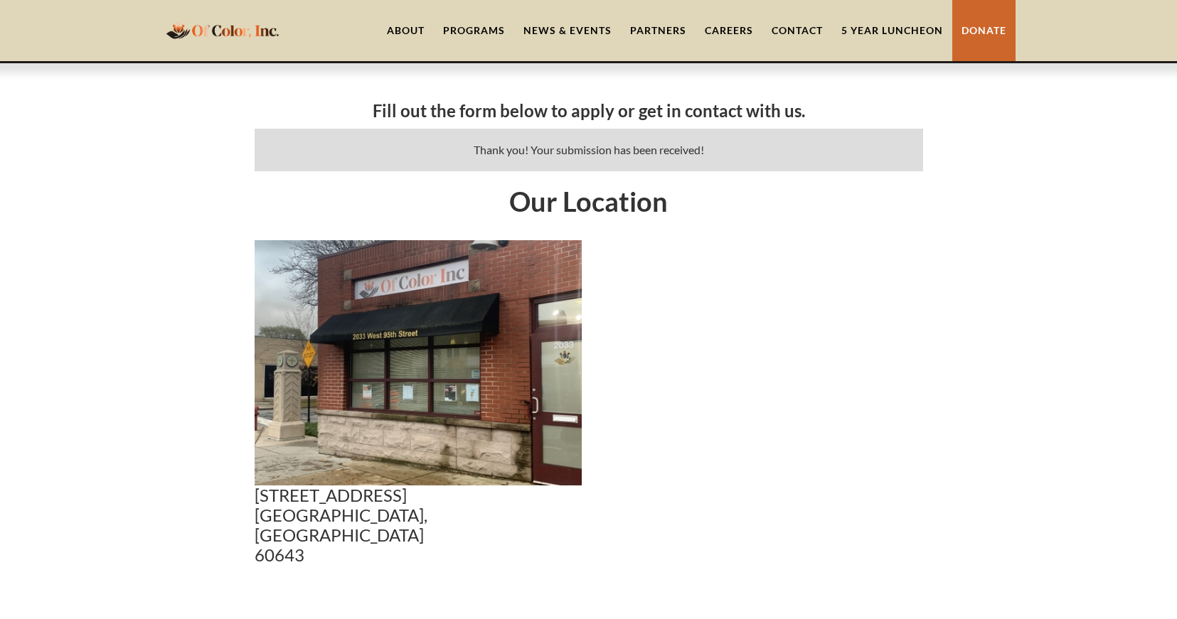
scroll to position [144, 0]
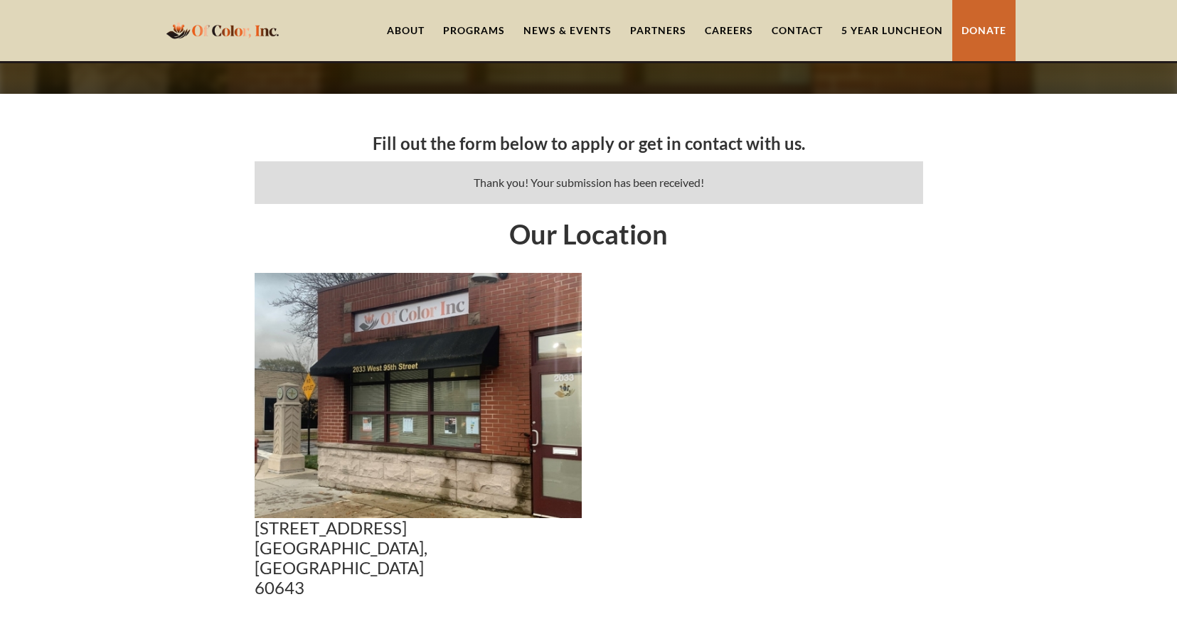
click at [794, 26] on link "Contact" at bounding box center [797, 30] width 70 height 61
